Goal: Navigation & Orientation: Find specific page/section

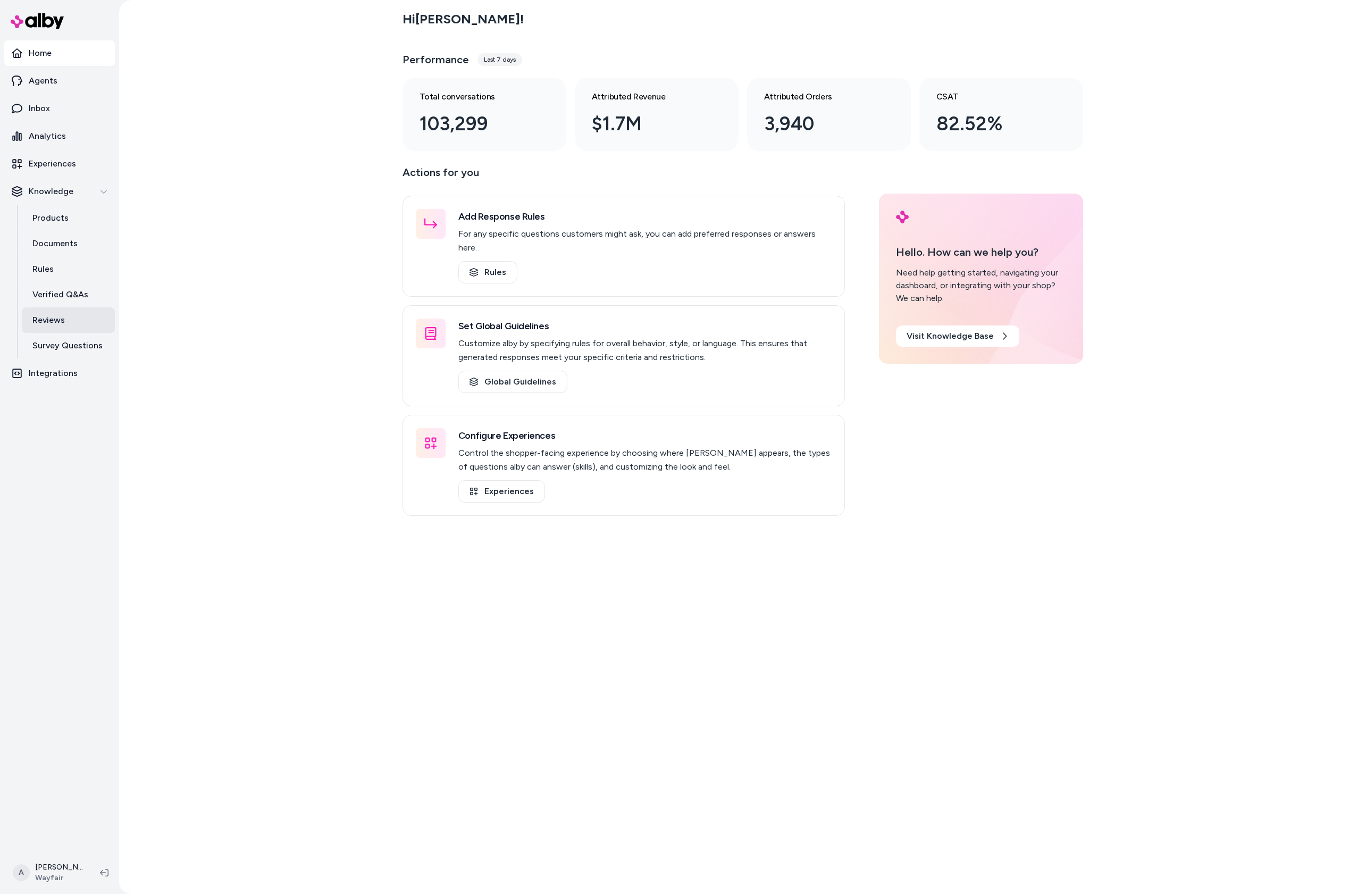
click at [51, 318] on p "Reviews" at bounding box center [48, 320] width 32 height 13
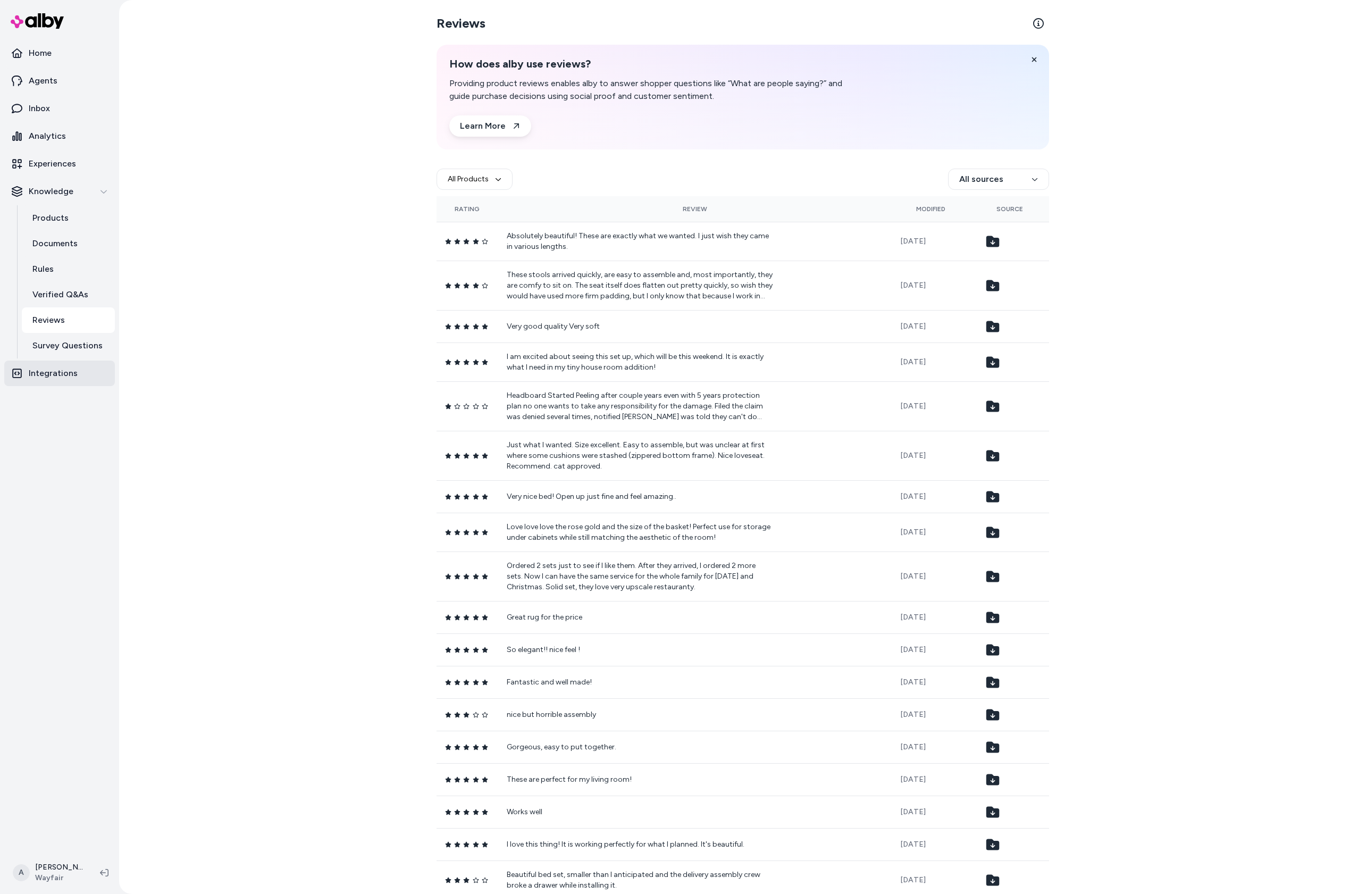
click at [49, 375] on p "Integrations" at bounding box center [53, 373] width 49 height 13
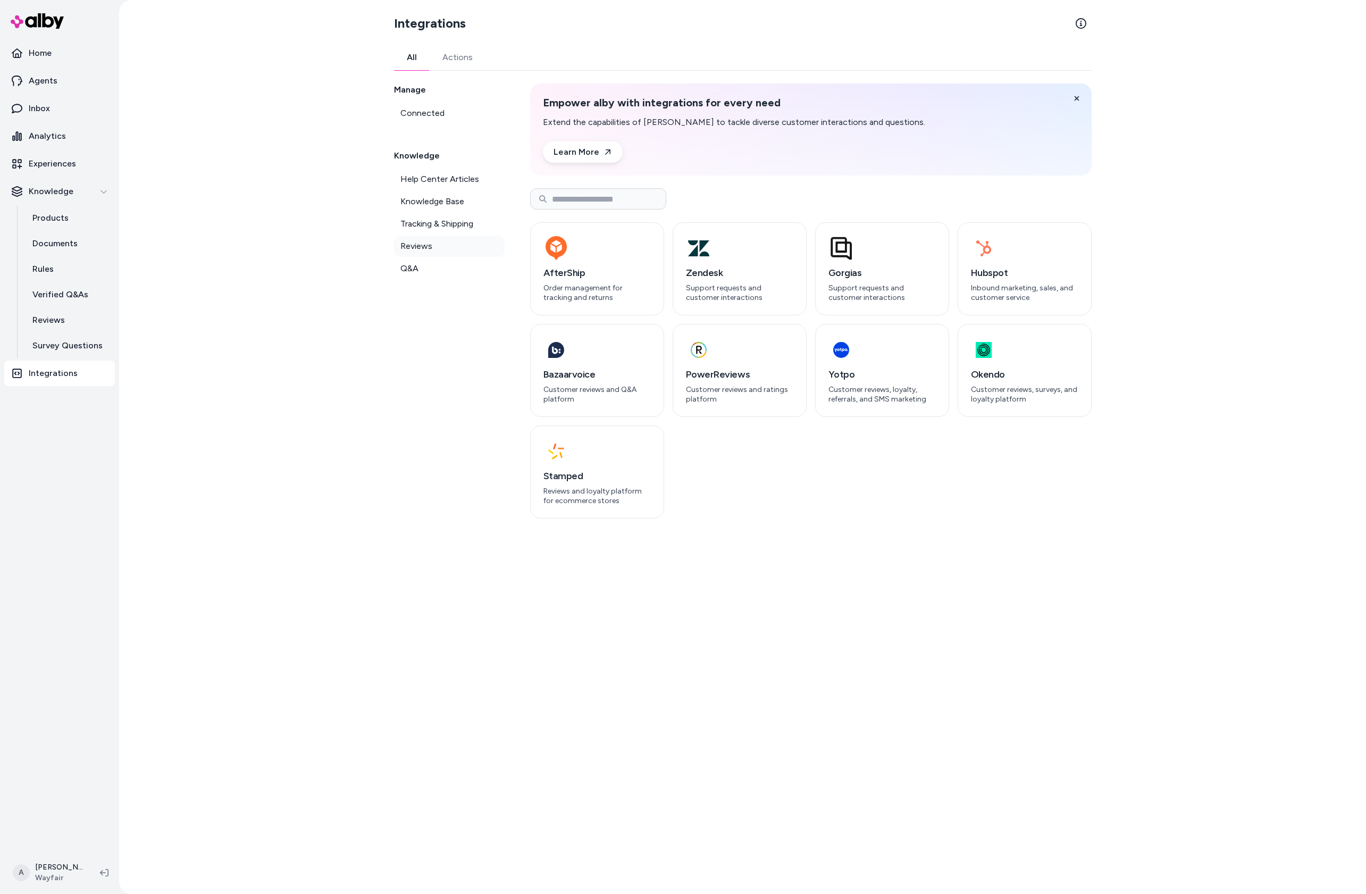
click at [416, 247] on span "Reviews" at bounding box center [416, 246] width 32 height 13
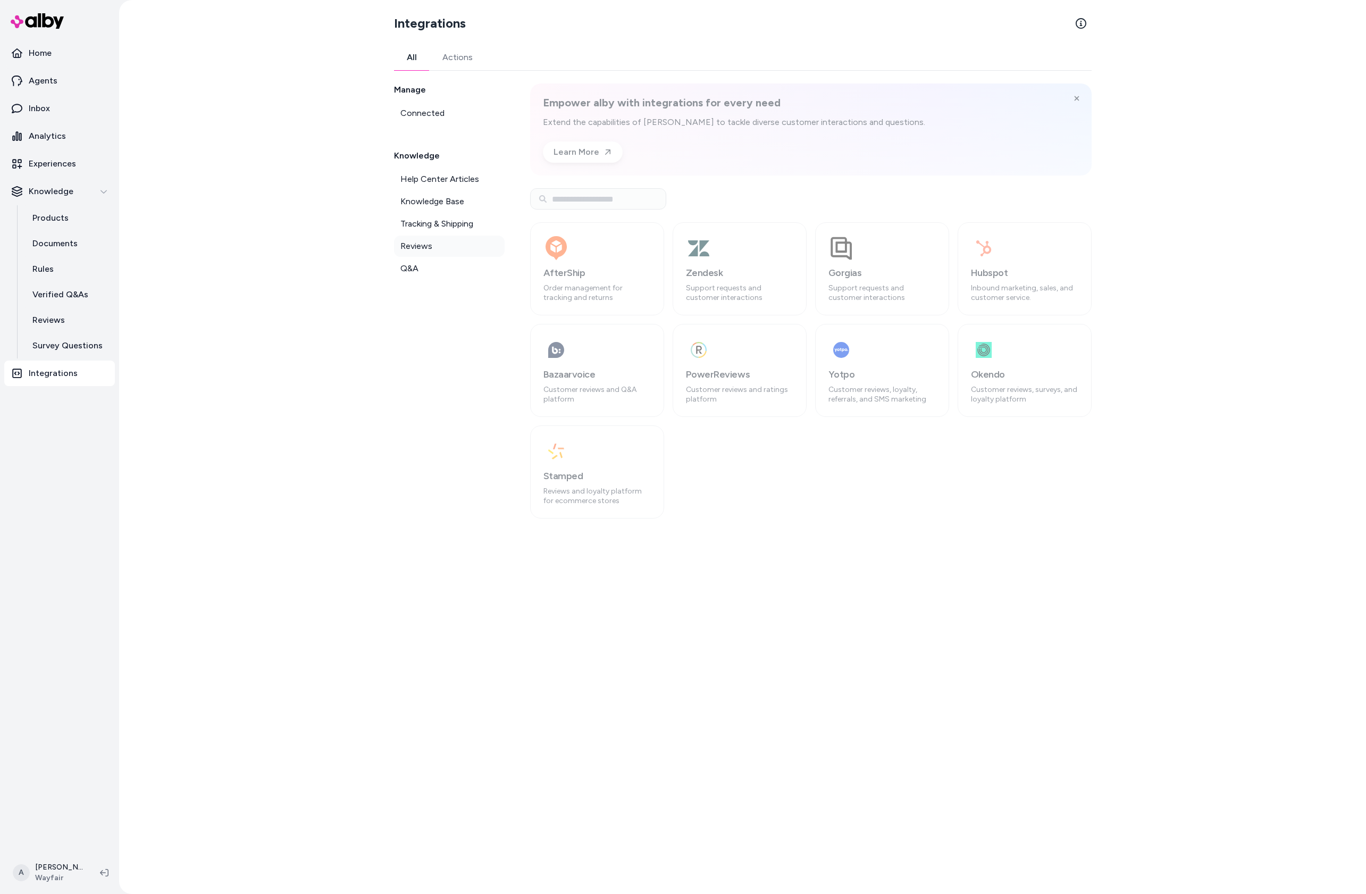
click at [416, 247] on span "Reviews" at bounding box center [416, 246] width 32 height 13
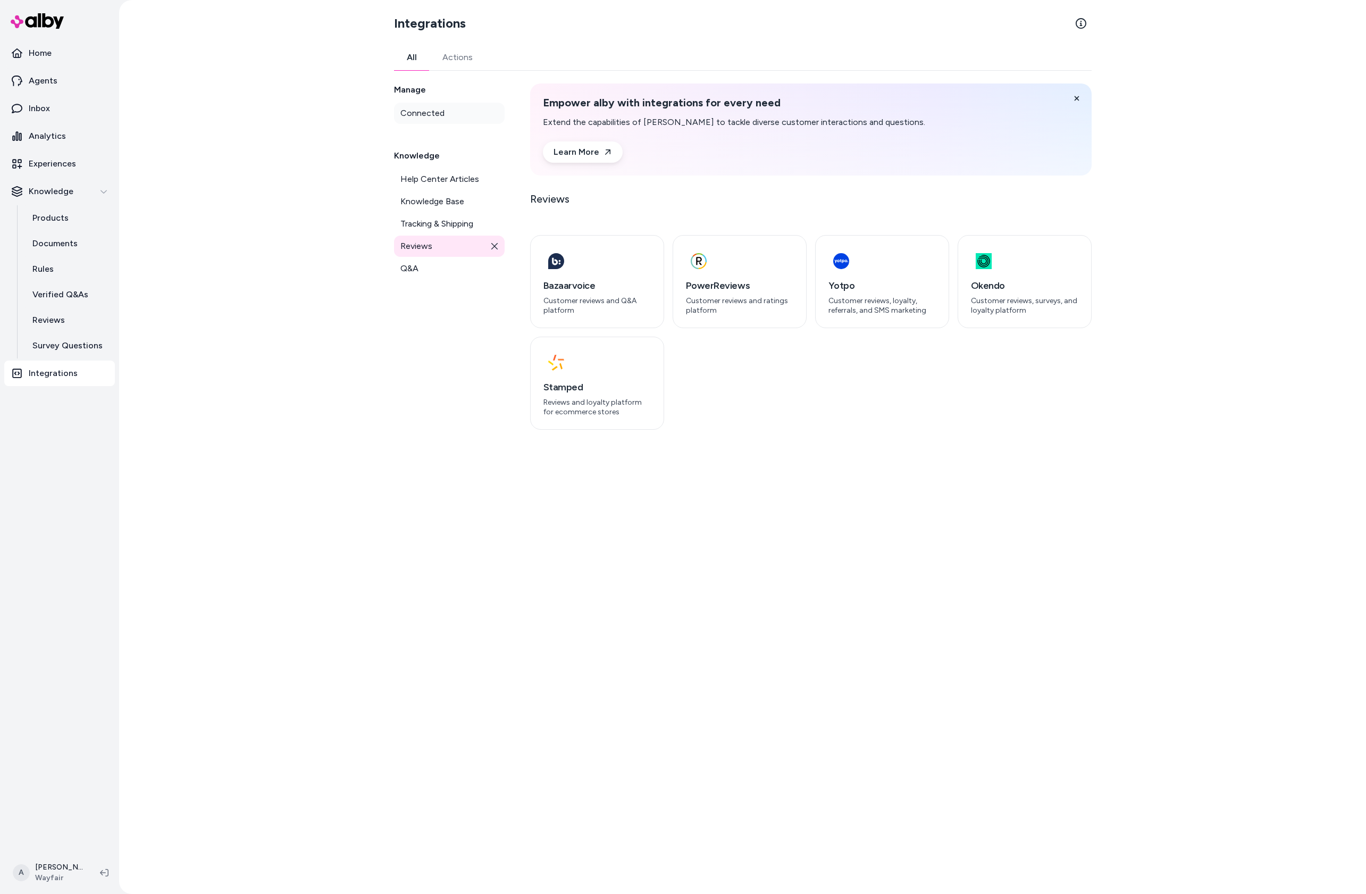
click at [424, 105] on link "Connected" at bounding box center [449, 113] width 111 height 21
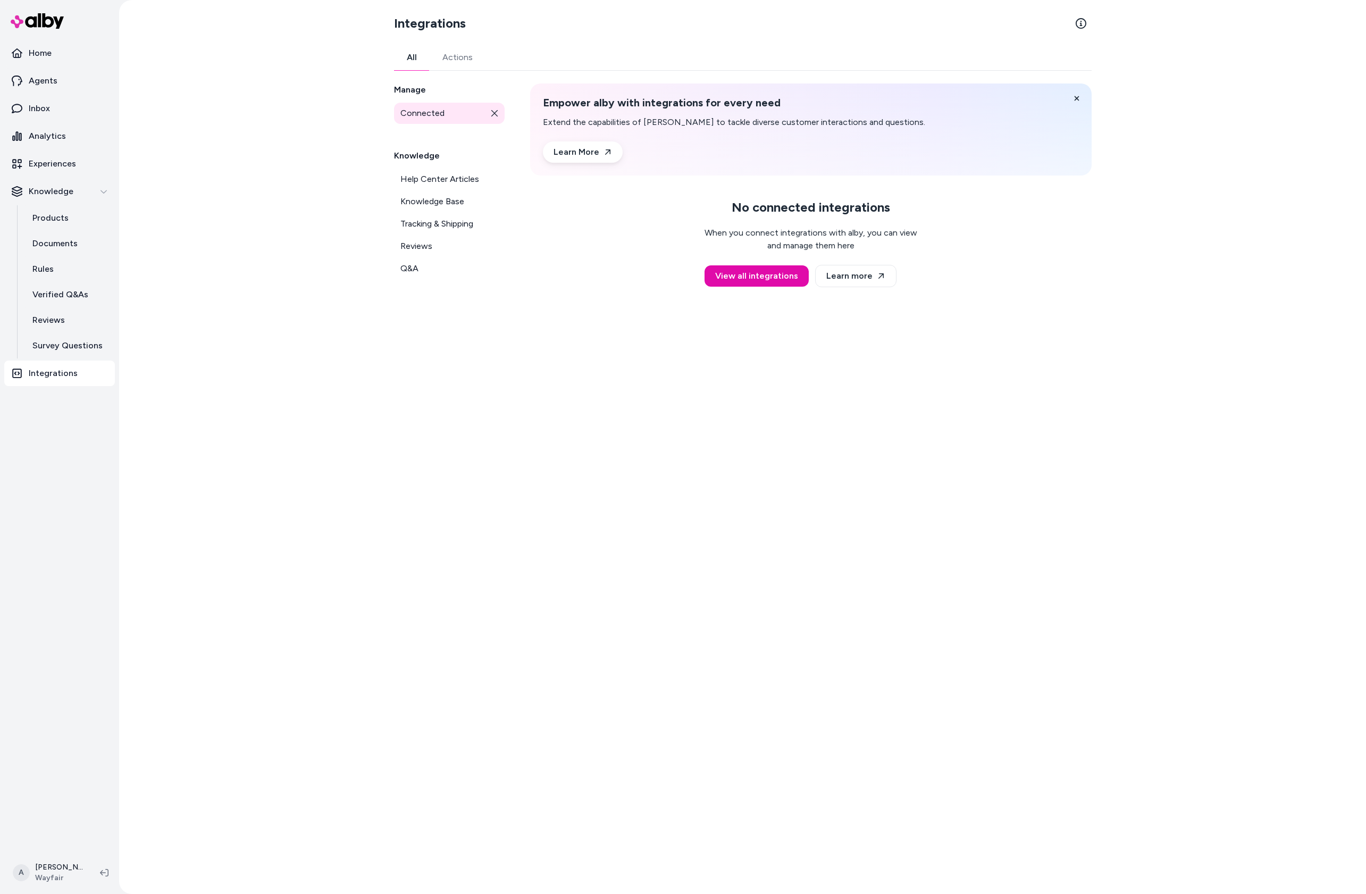
click at [447, 63] on link "Actions" at bounding box center [458, 58] width 56 height 26
